Goal: Navigation & Orientation: Find specific page/section

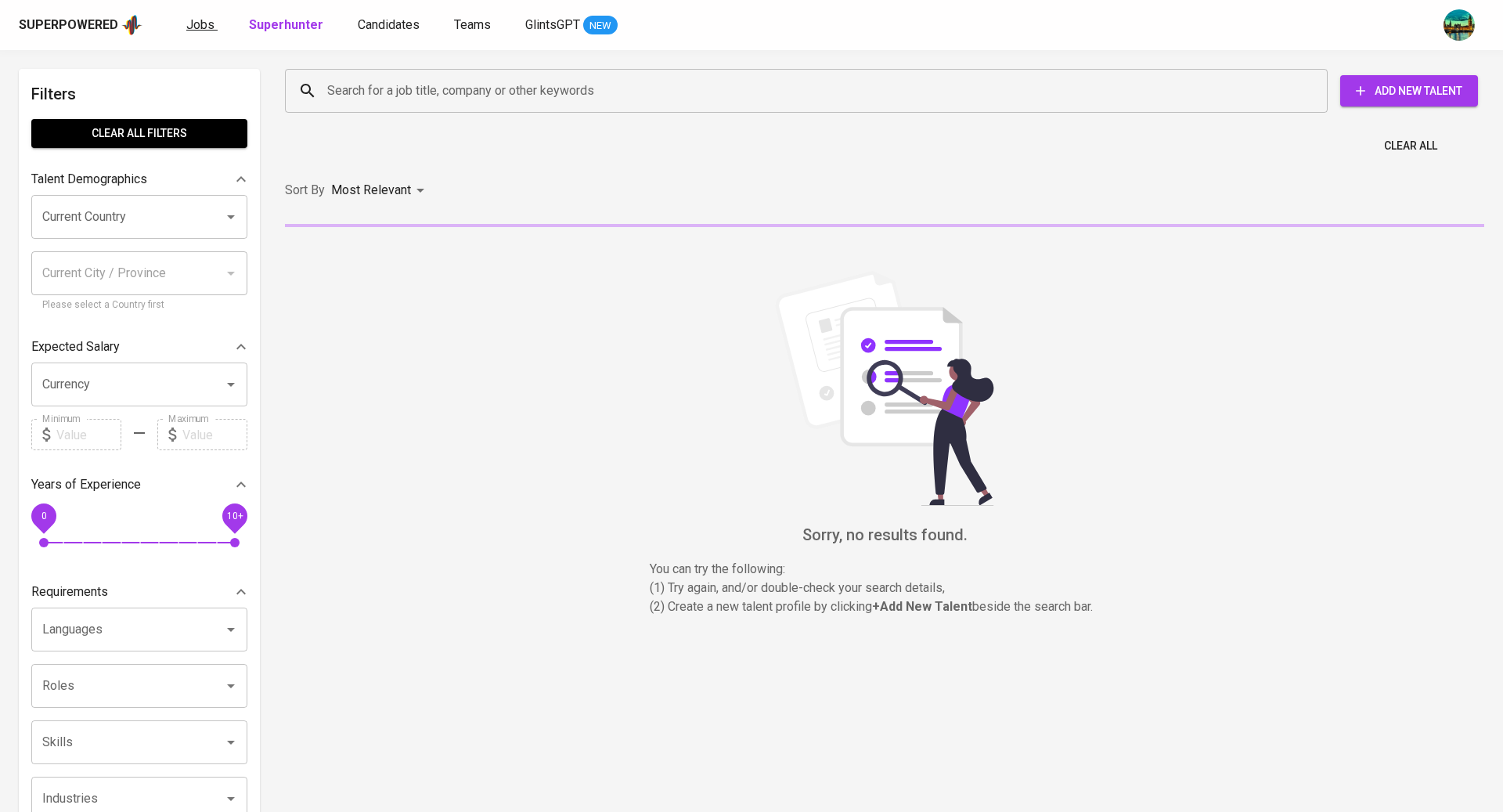
click at [197, 23] on span "Jobs" at bounding box center [200, 24] width 28 height 15
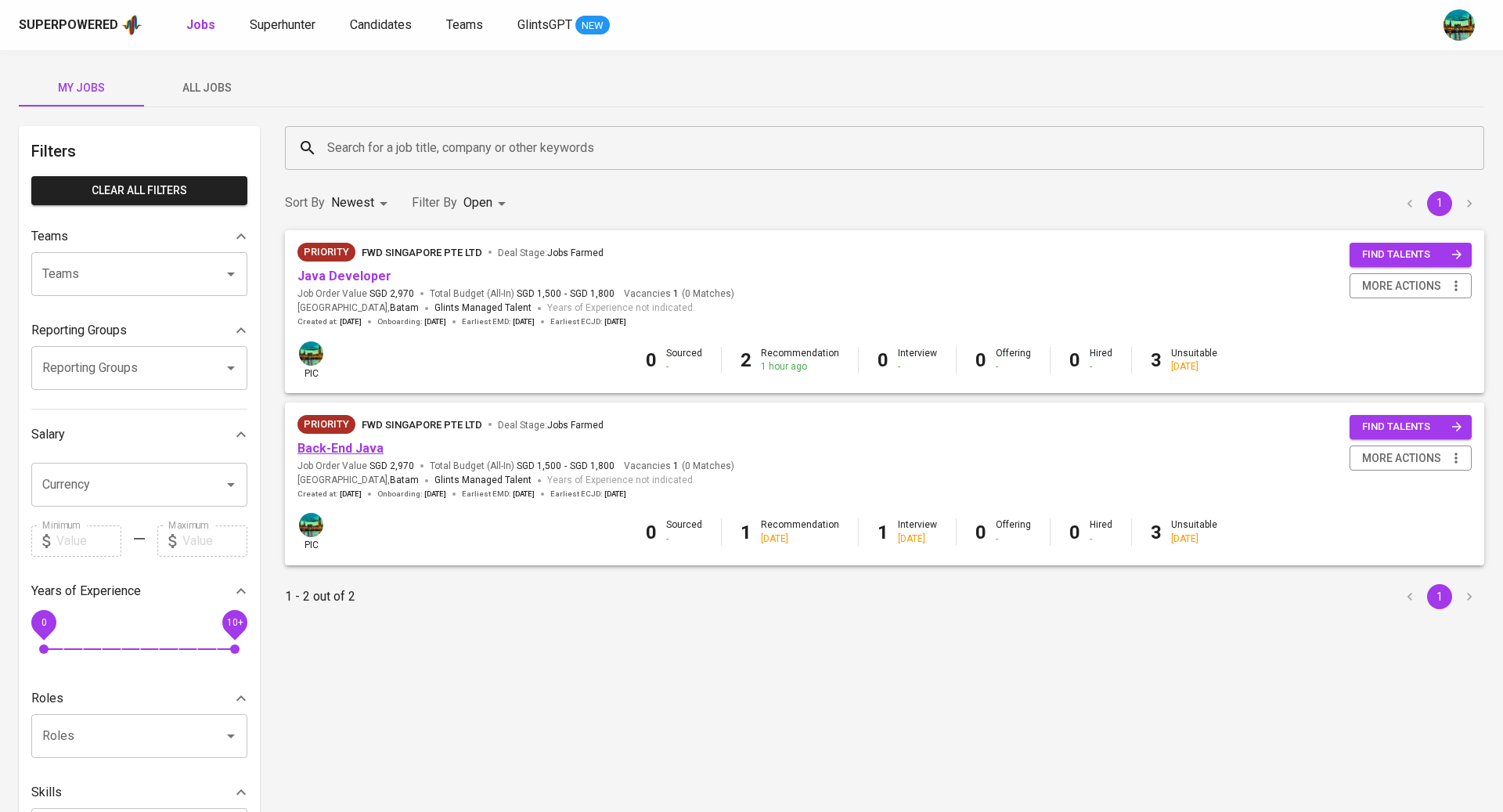
click at [340, 452] on link "Back-End Java" at bounding box center [341, 448] width 86 height 15
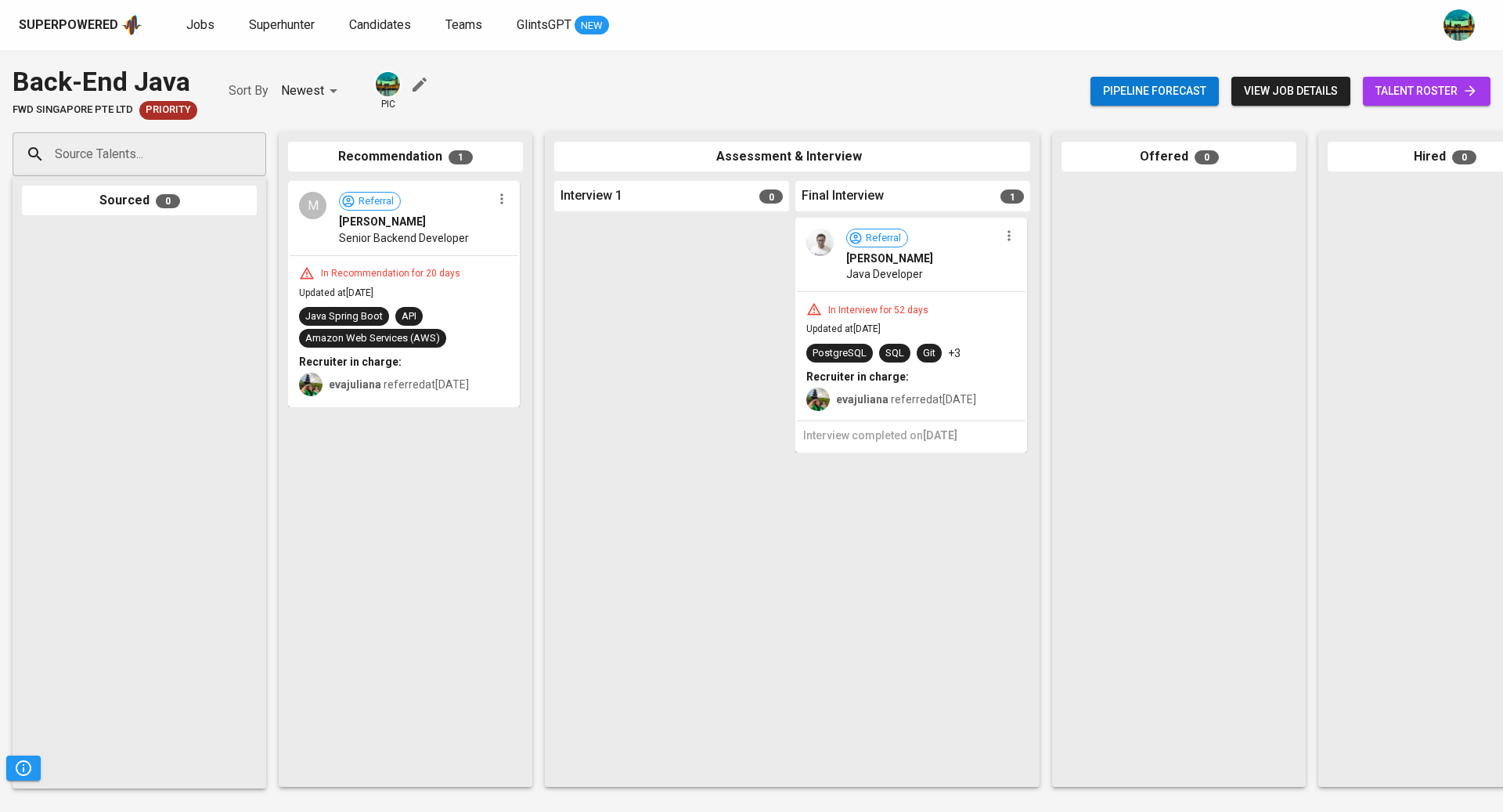
click at [1390, 95] on span "talent roster" at bounding box center [1427, 91] width 102 height 20
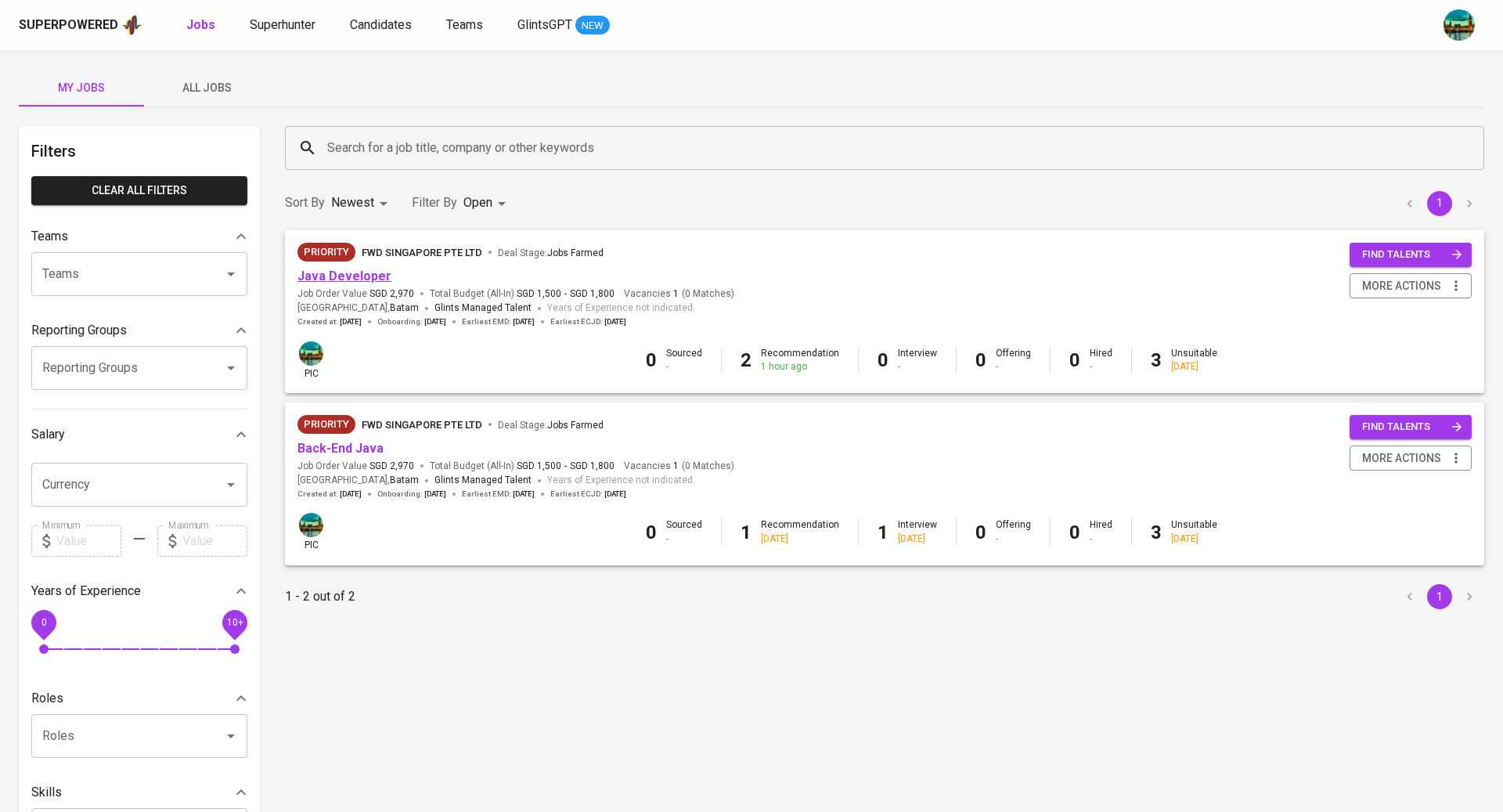
click at [367, 277] on link "Java Developer" at bounding box center [345, 276] width 94 height 15
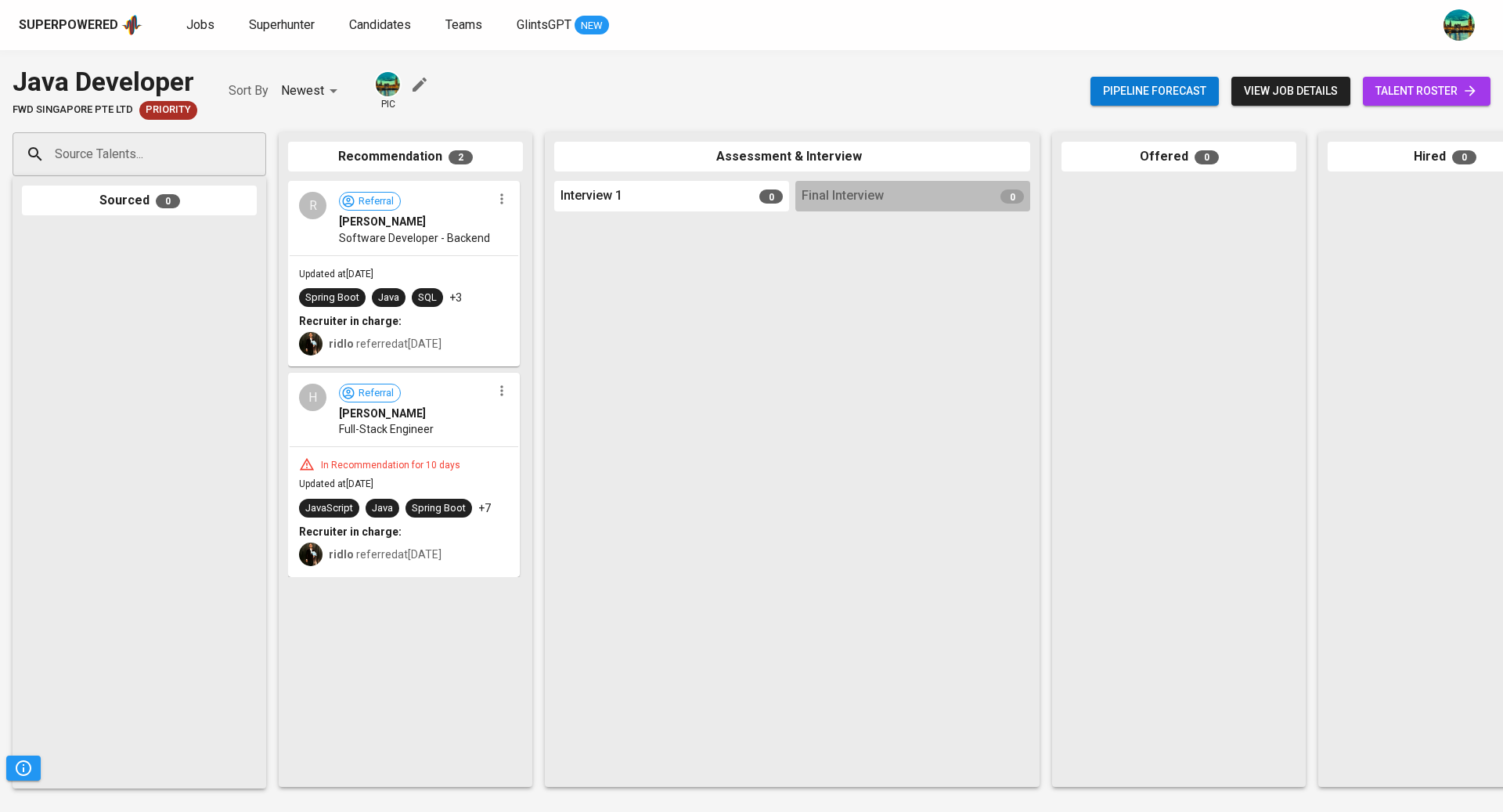
click at [1386, 89] on span "talent roster" at bounding box center [1427, 91] width 102 height 20
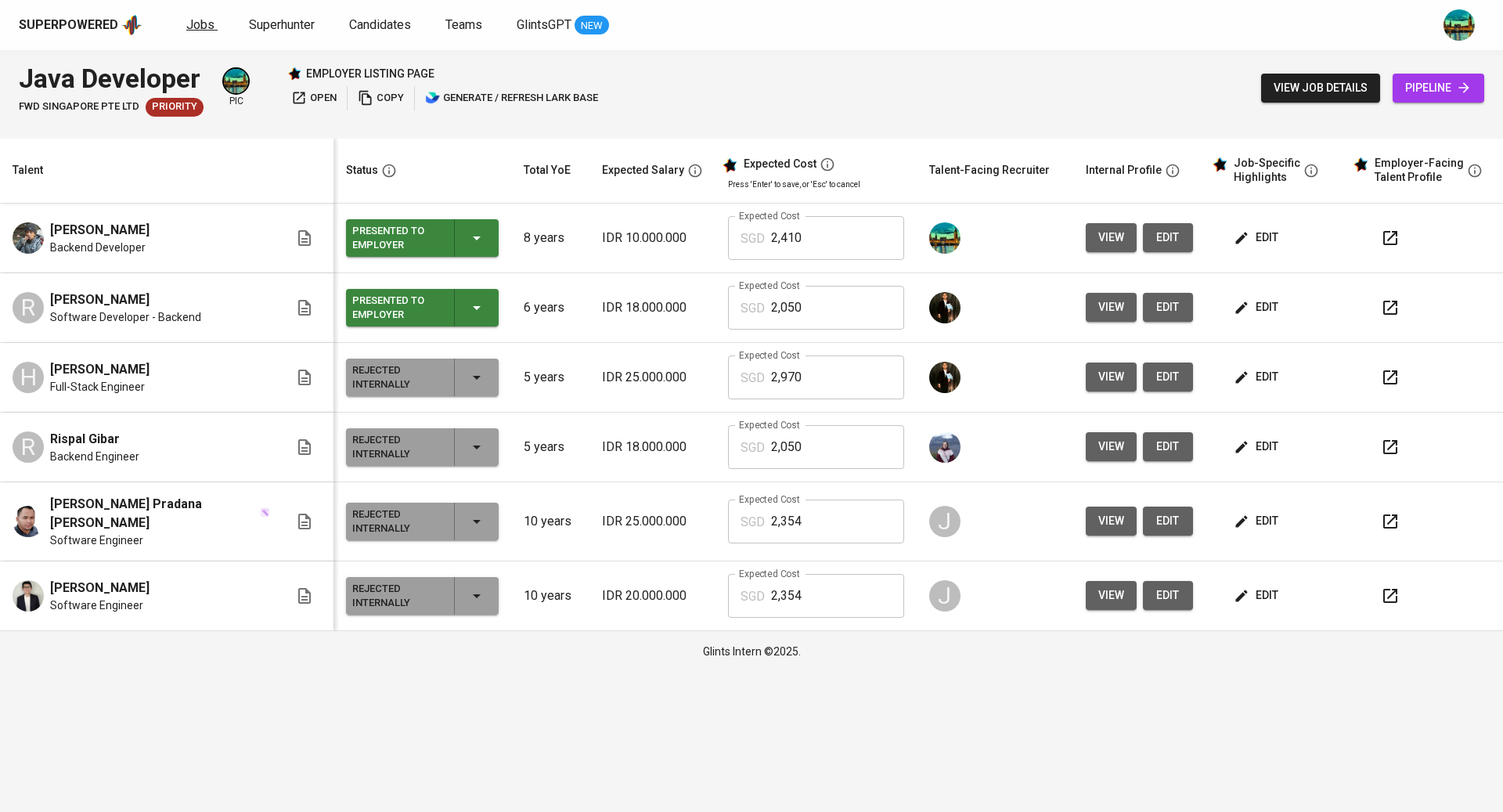
click at [209, 28] on span "Jobs" at bounding box center [200, 24] width 28 height 15
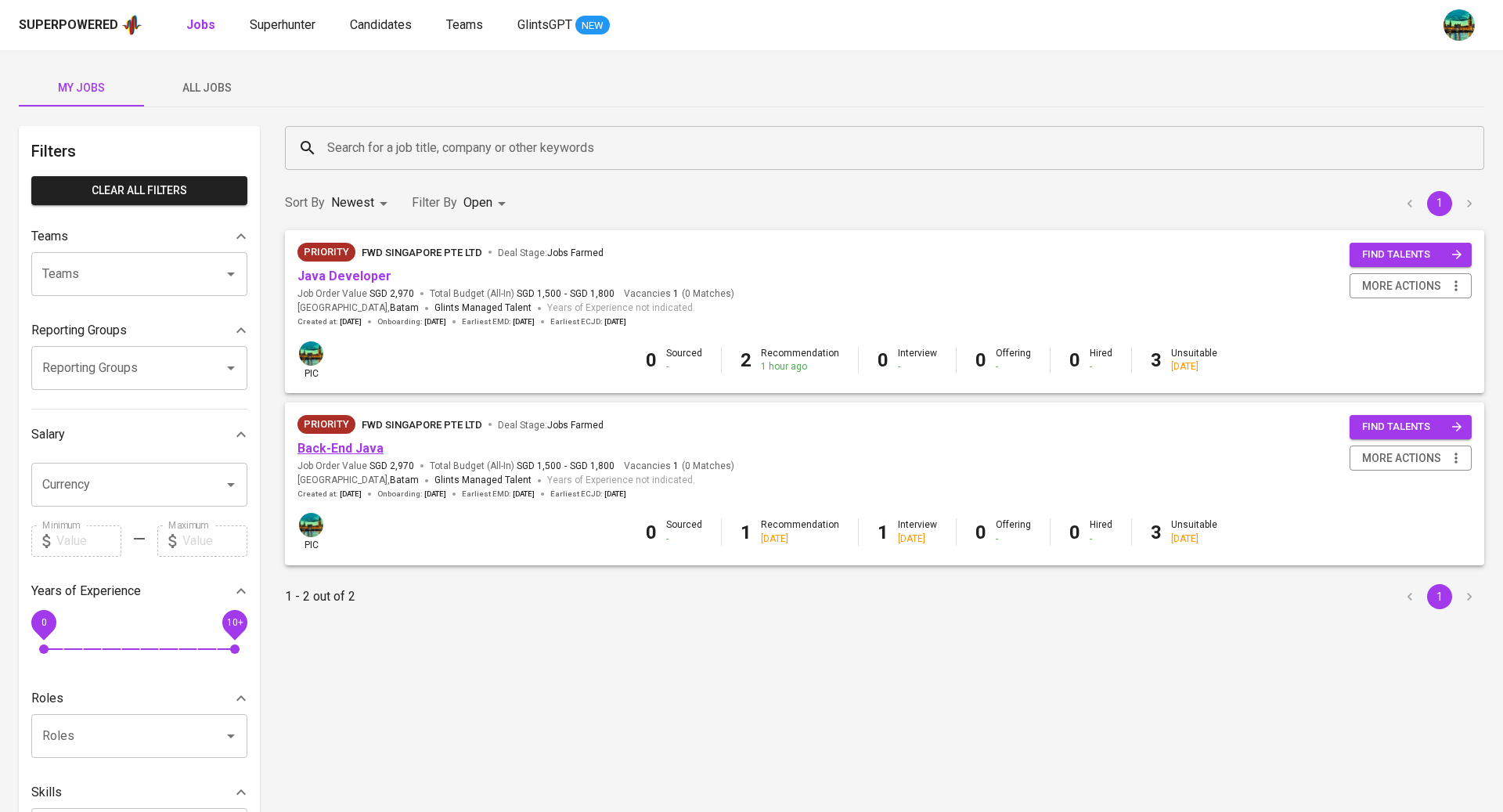
click at [347, 442] on link "Back-End Java" at bounding box center [341, 448] width 86 height 15
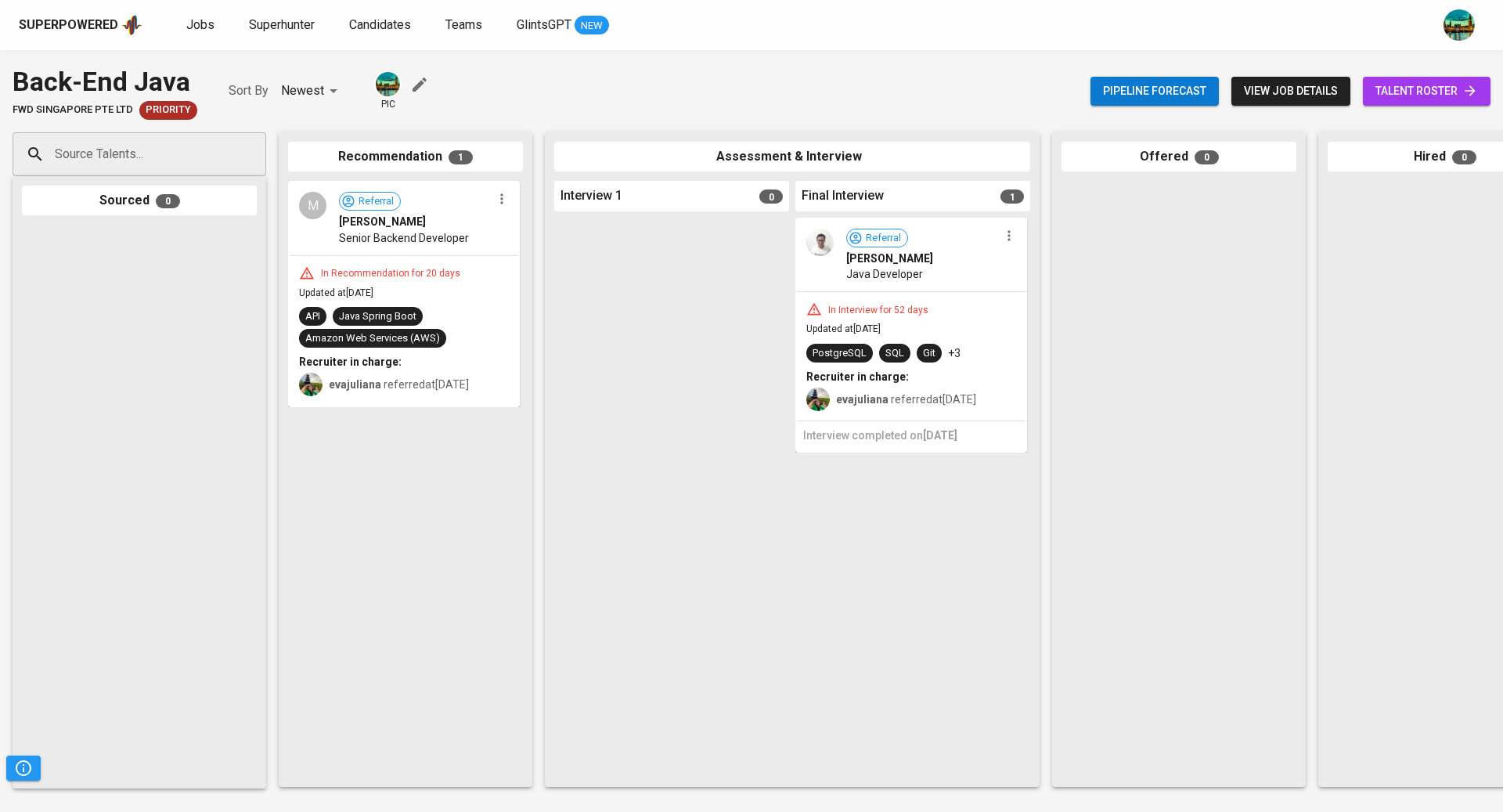
click at [1413, 92] on span "talent roster" at bounding box center [1427, 91] width 102 height 20
